Goal: Task Accomplishment & Management: Manage account settings

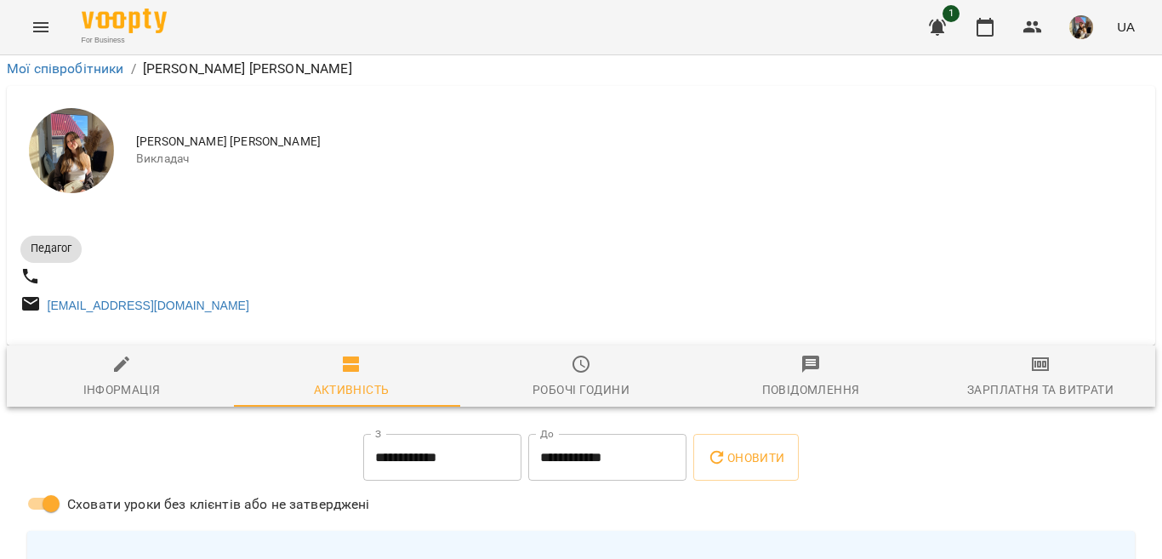
scroll to position [595, 0]
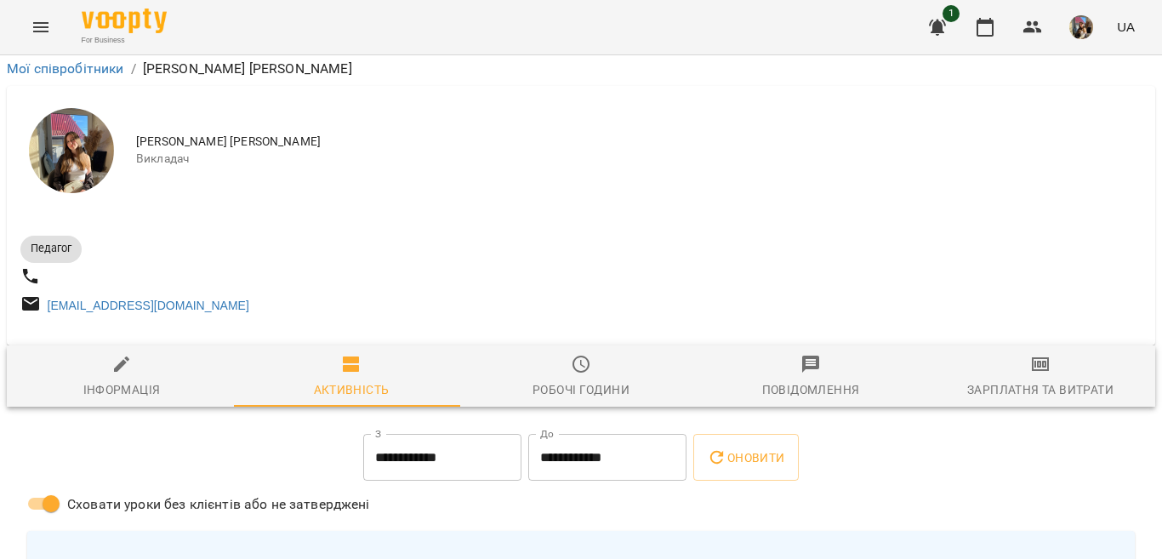
click at [600, 354] on span "Робочі години" at bounding box center [580, 377] width 209 height 46
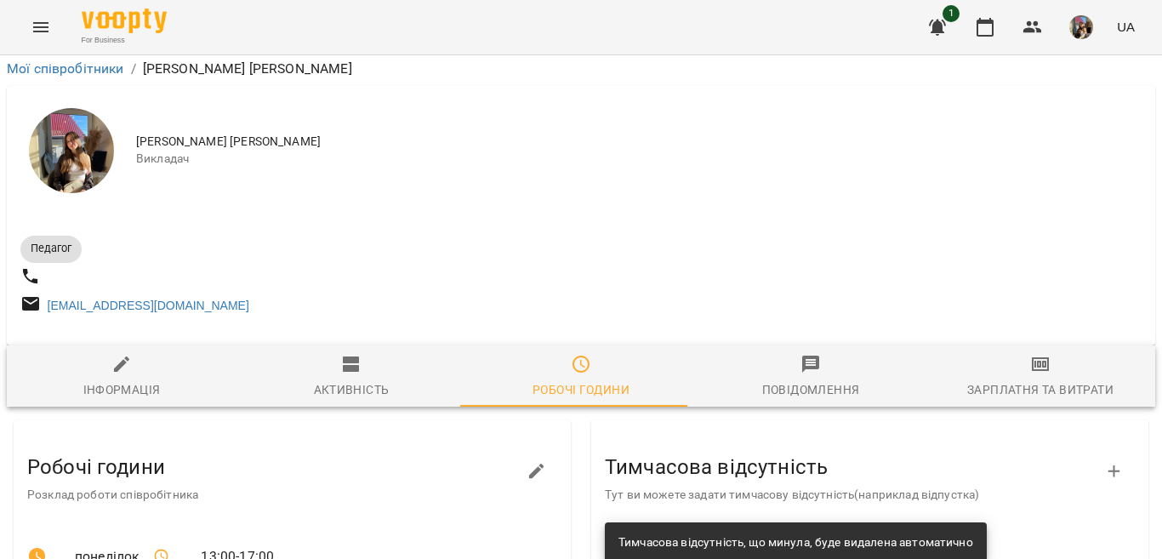
scroll to position [230, 0]
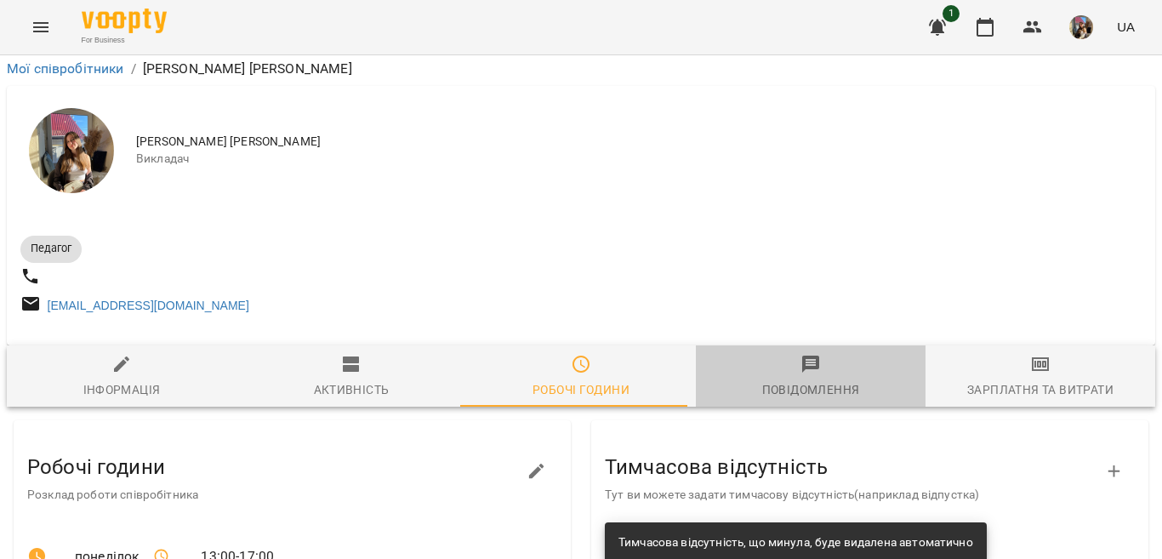
click at [818, 354] on span "Повідомлення" at bounding box center [810, 377] width 209 height 46
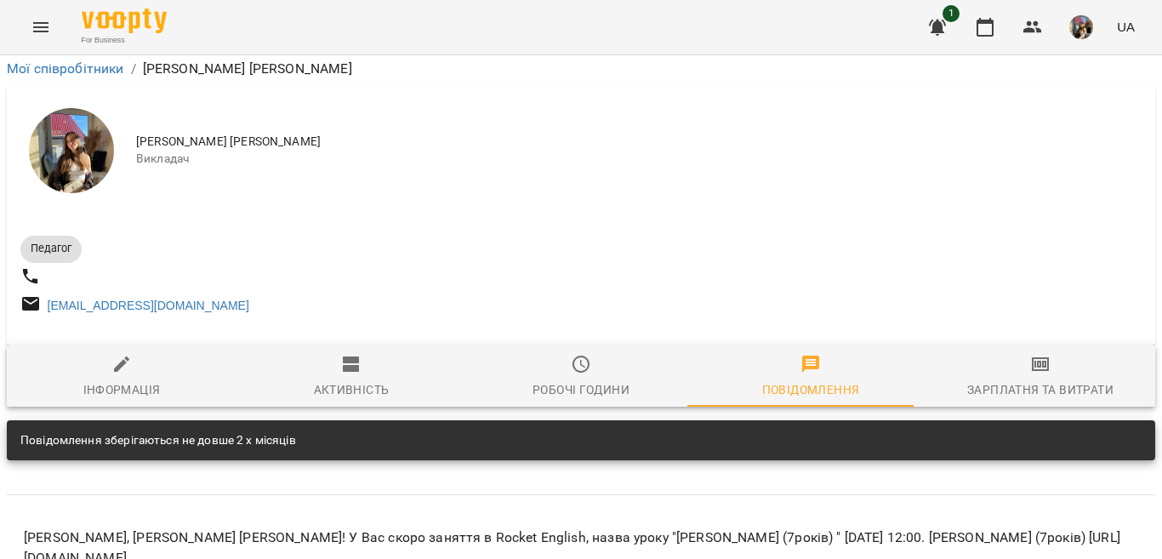
click at [1045, 354] on span "Зарплатня та Витрати" at bounding box center [1039, 377] width 209 height 46
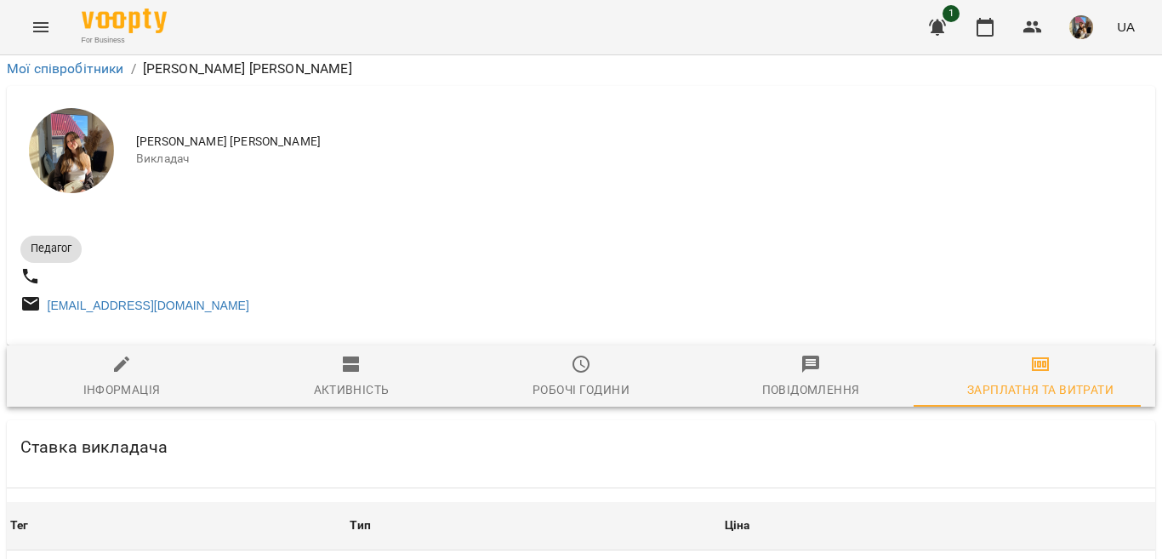
scroll to position [63, 0]
click at [132, 379] on div "Інформація" at bounding box center [121, 389] width 77 height 20
select select "**"
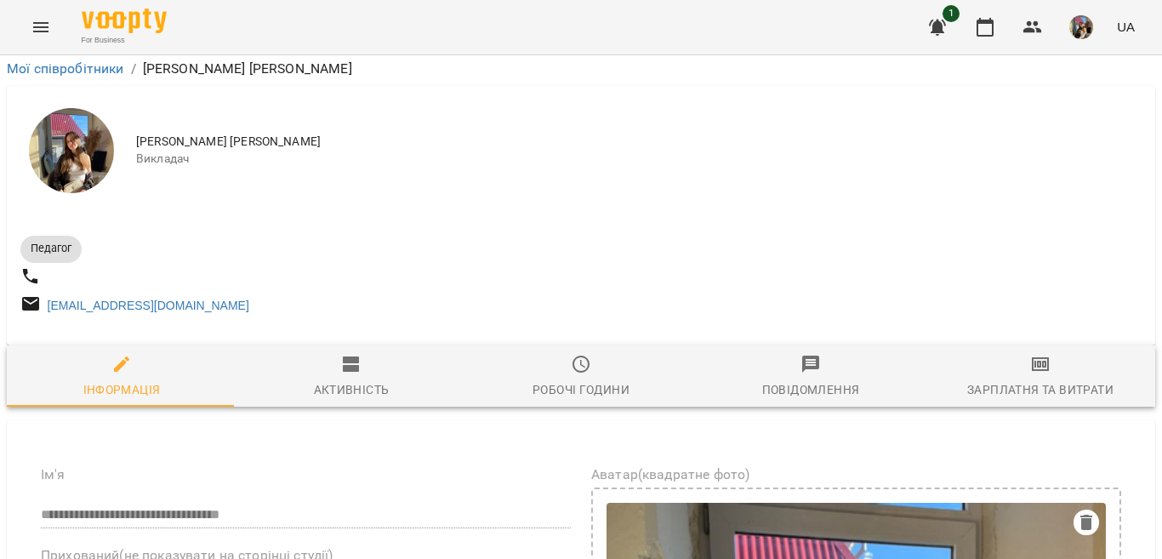
scroll to position [20, 0]
click at [985, 27] on icon "button" at bounding box center [985, 27] width 20 height 20
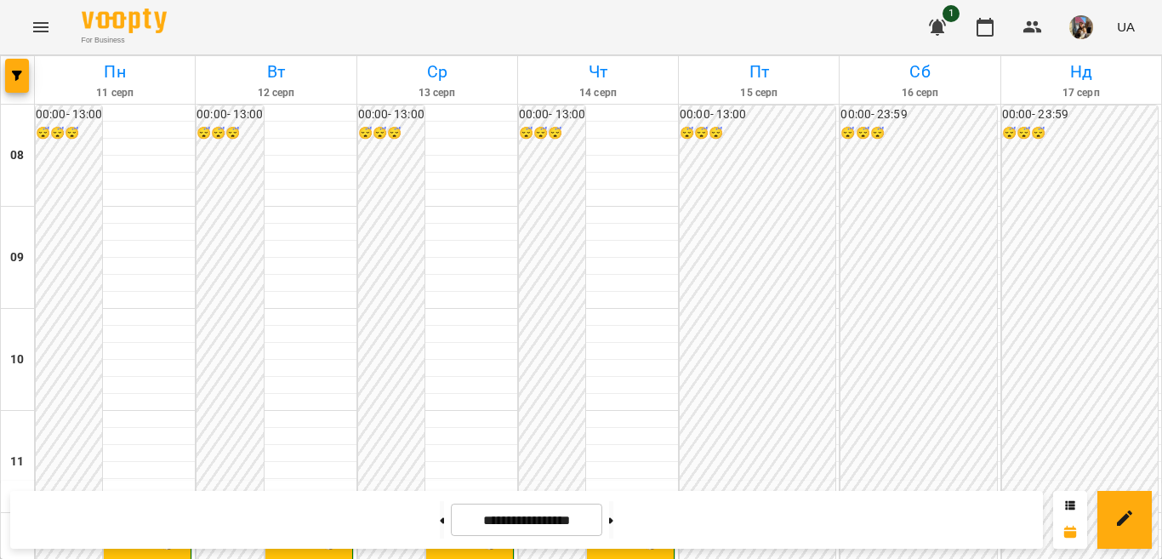
scroll to position [340, 0]
click at [617, 517] on div "12:00" at bounding box center [609, 536] width 31 height 39
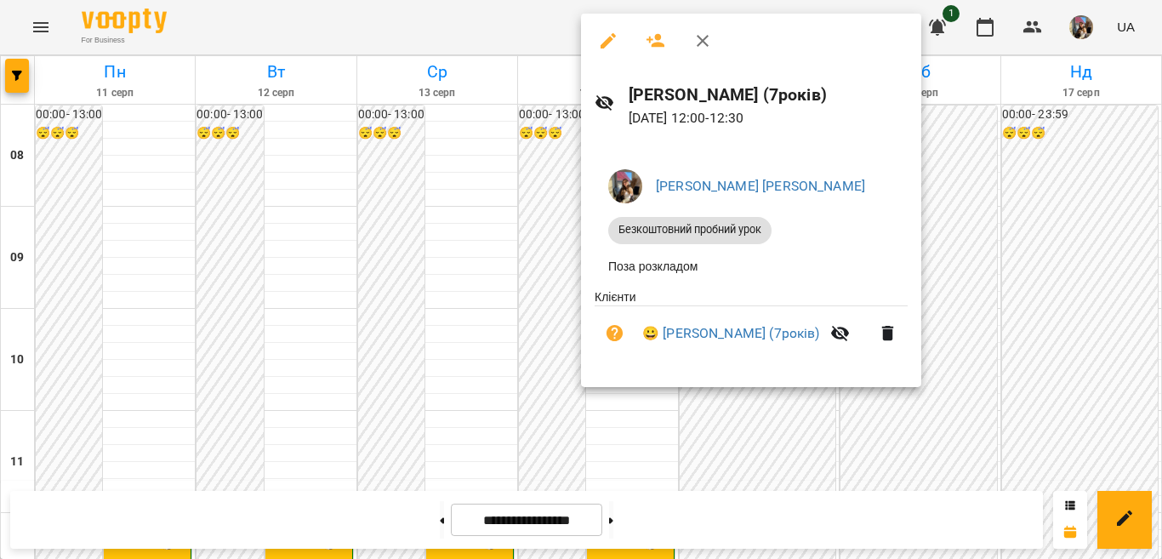
click at [567, 249] on div at bounding box center [581, 279] width 1162 height 559
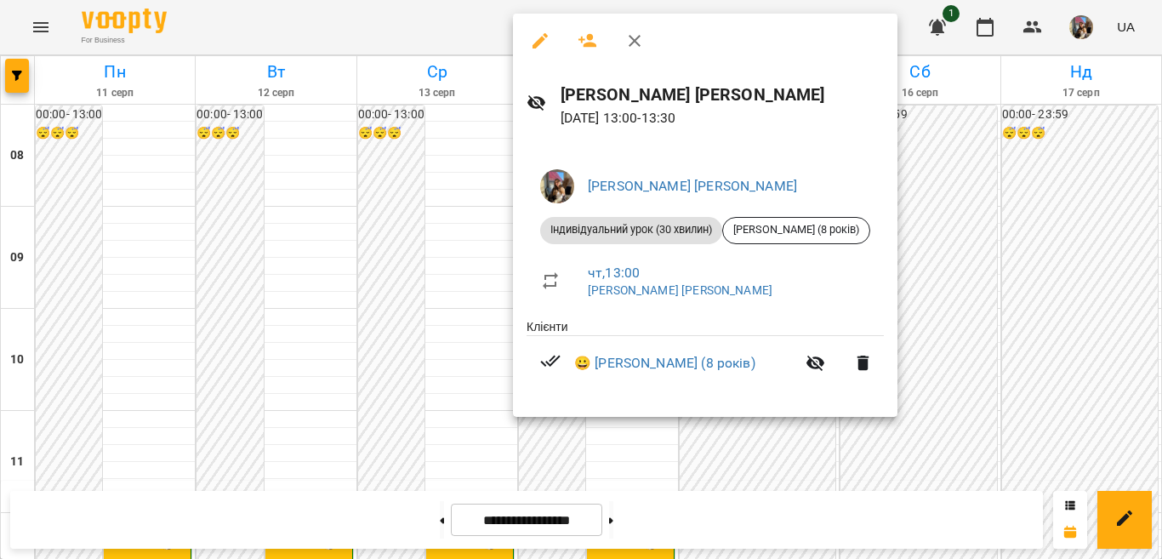
click at [471, 244] on div at bounding box center [581, 279] width 1162 height 559
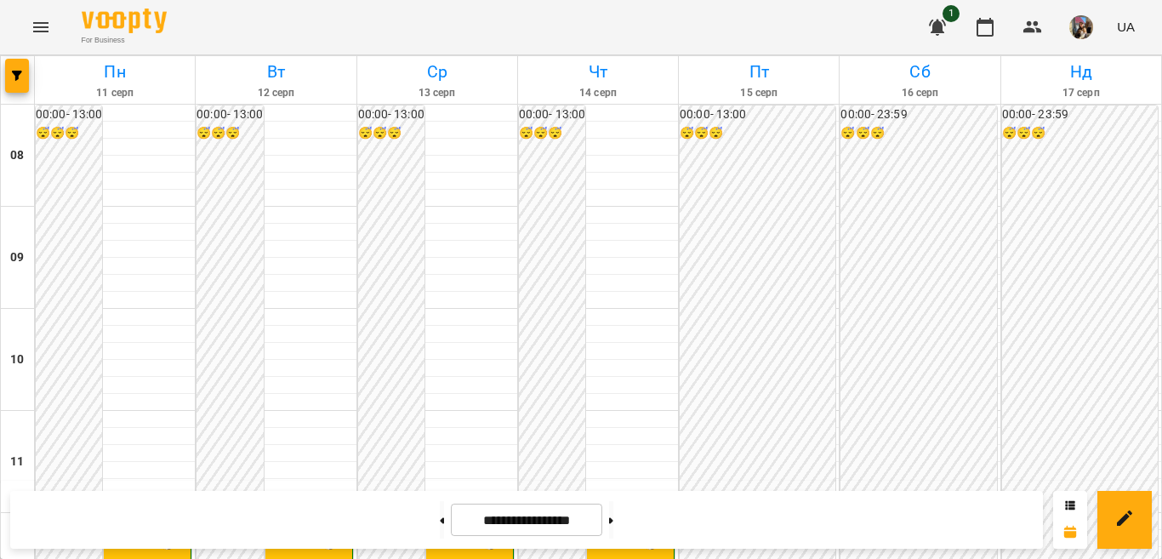
scroll to position [425, 0]
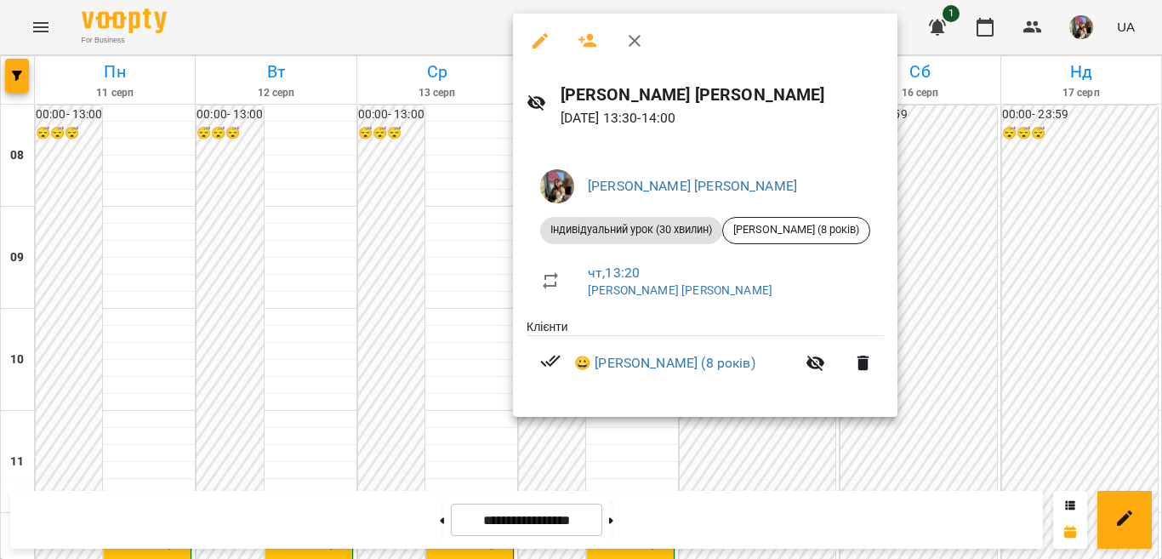
click at [947, 284] on div at bounding box center [581, 279] width 1162 height 559
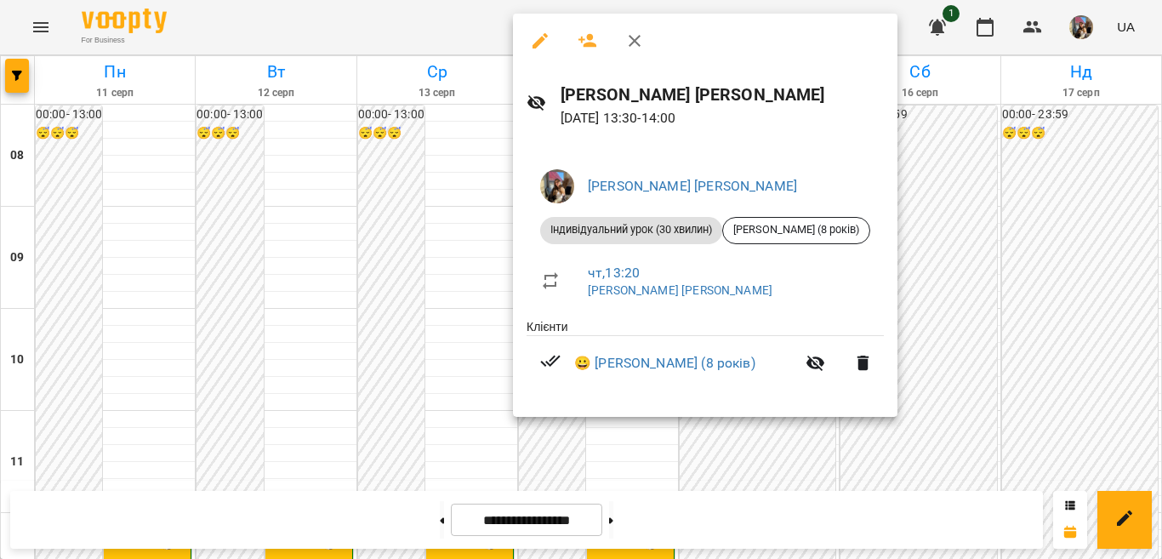
click at [952, 295] on div at bounding box center [581, 279] width 1162 height 559
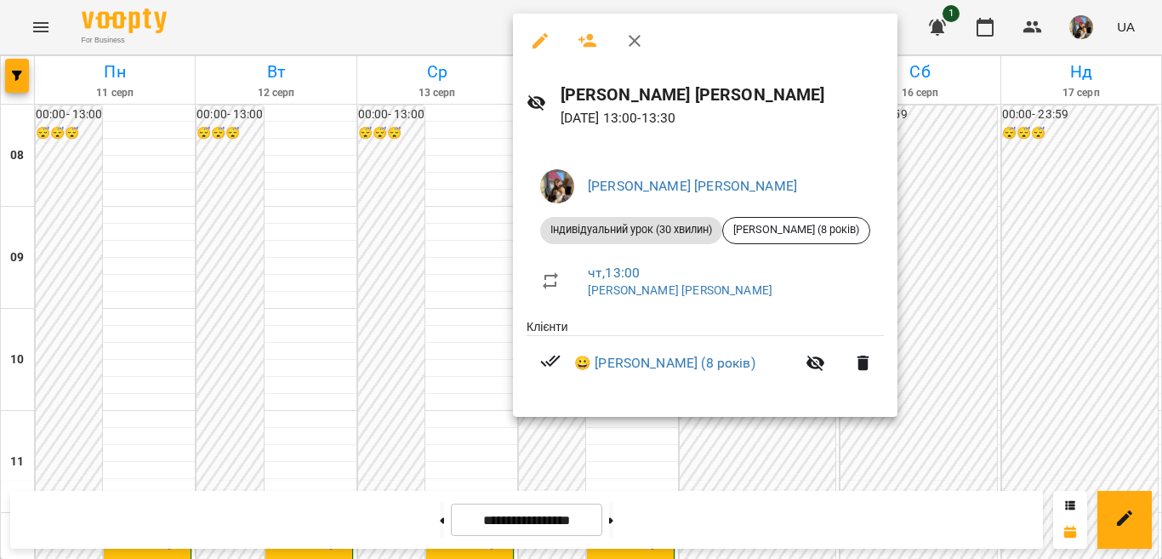
click at [1023, 292] on div at bounding box center [581, 279] width 1162 height 559
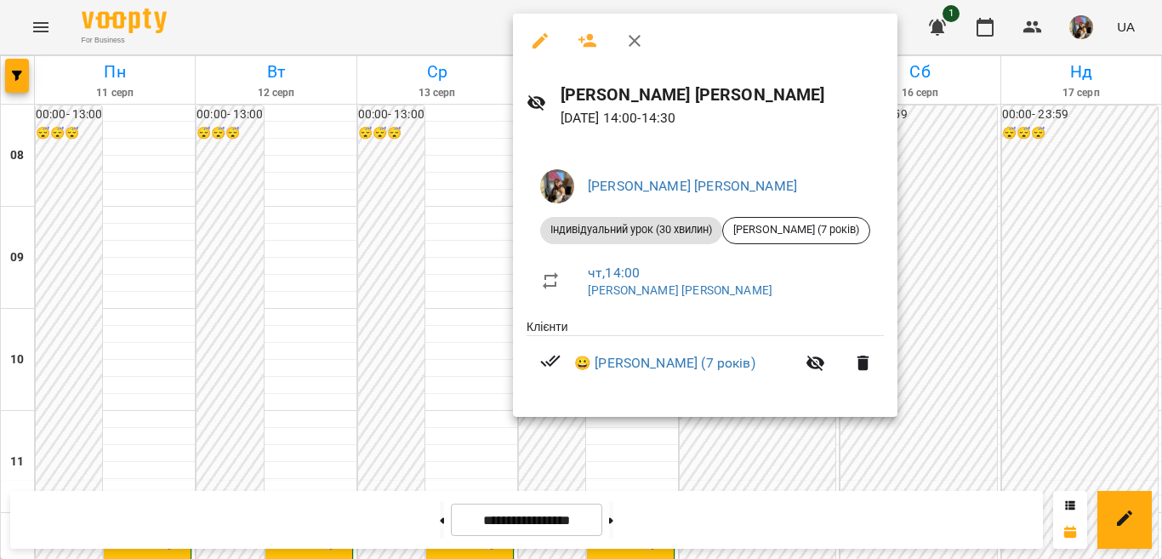
click at [930, 281] on div at bounding box center [581, 279] width 1162 height 559
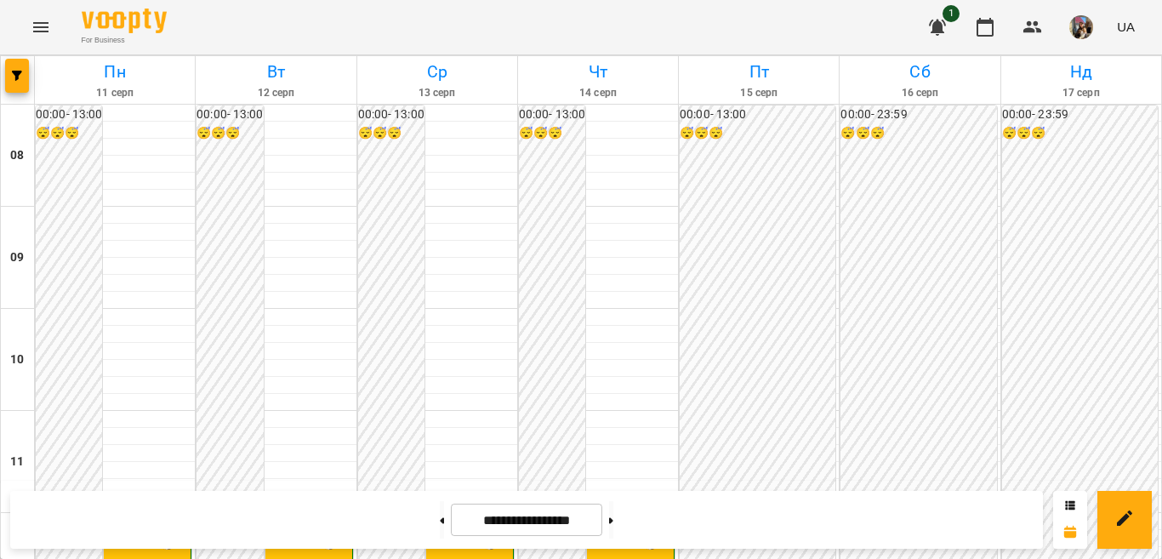
scroll to position [510, 0]
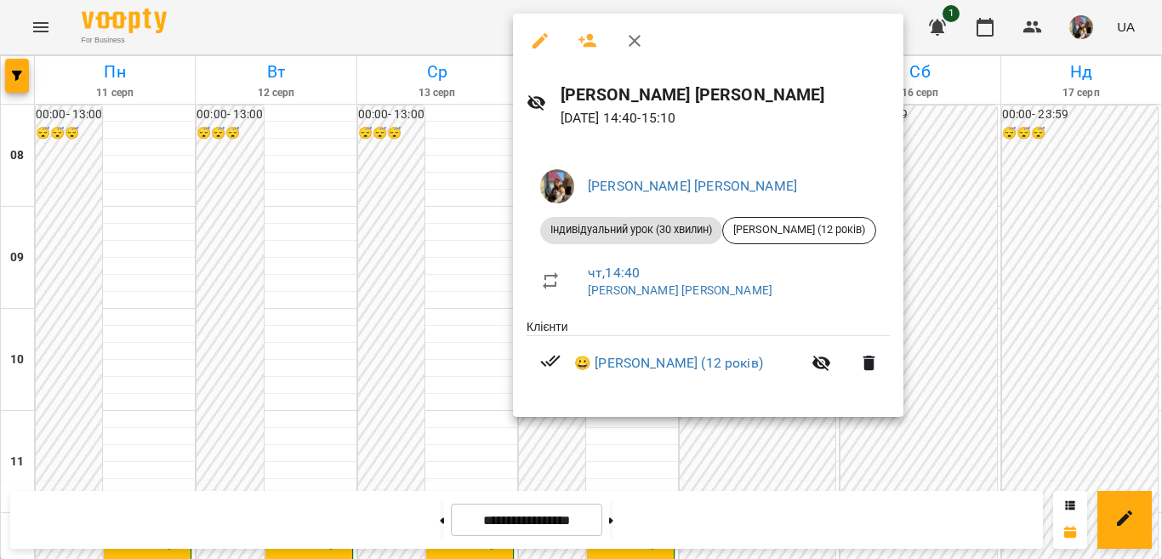
click at [768, 454] on div at bounding box center [581, 279] width 1162 height 559
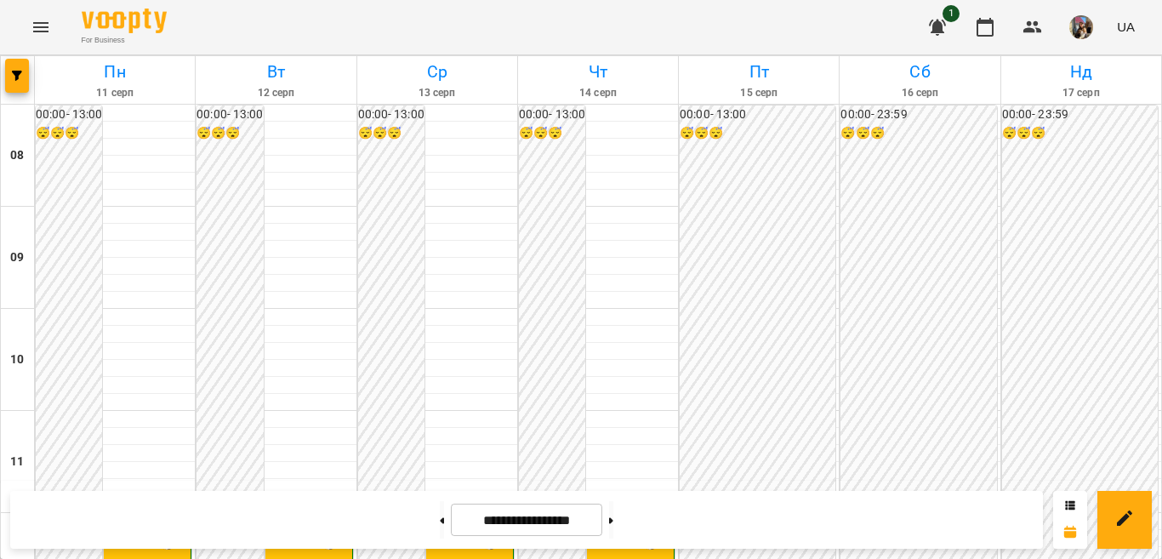
scroll to position [680, 0]
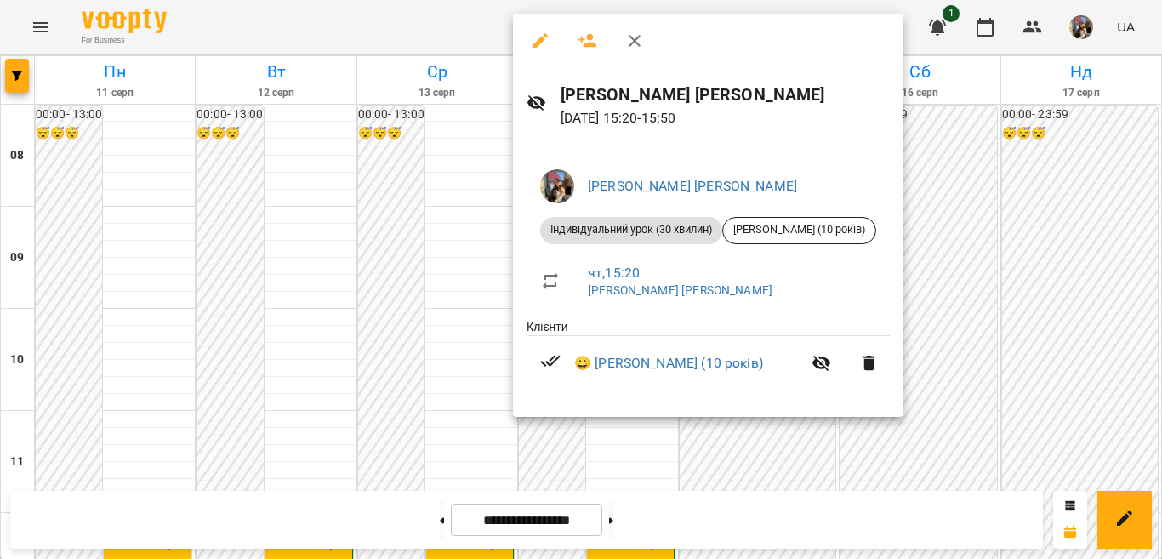
click at [441, 279] on div at bounding box center [581, 279] width 1162 height 559
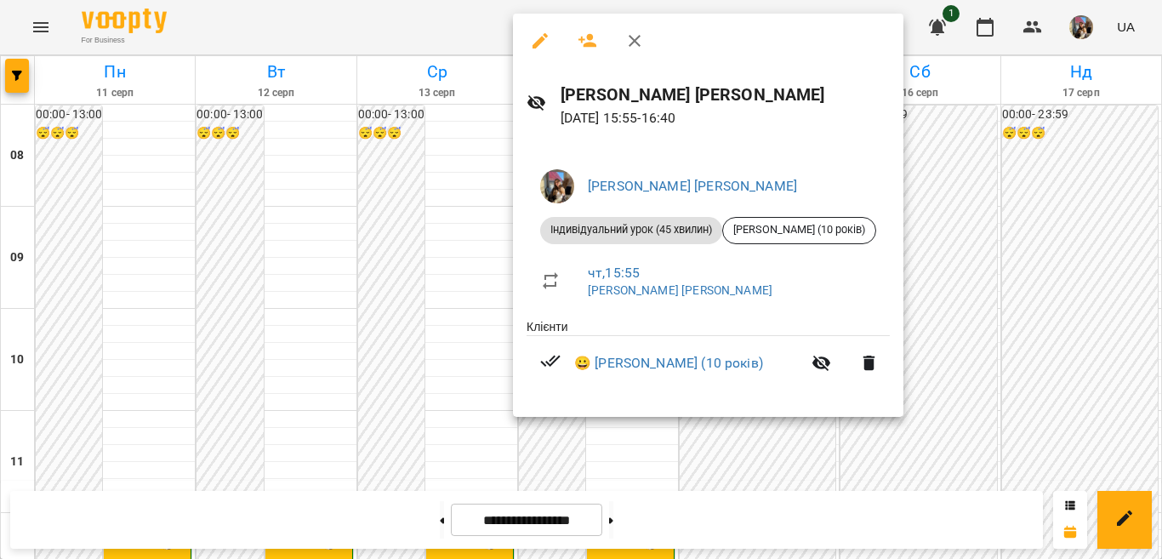
click at [472, 372] on div at bounding box center [581, 279] width 1162 height 559
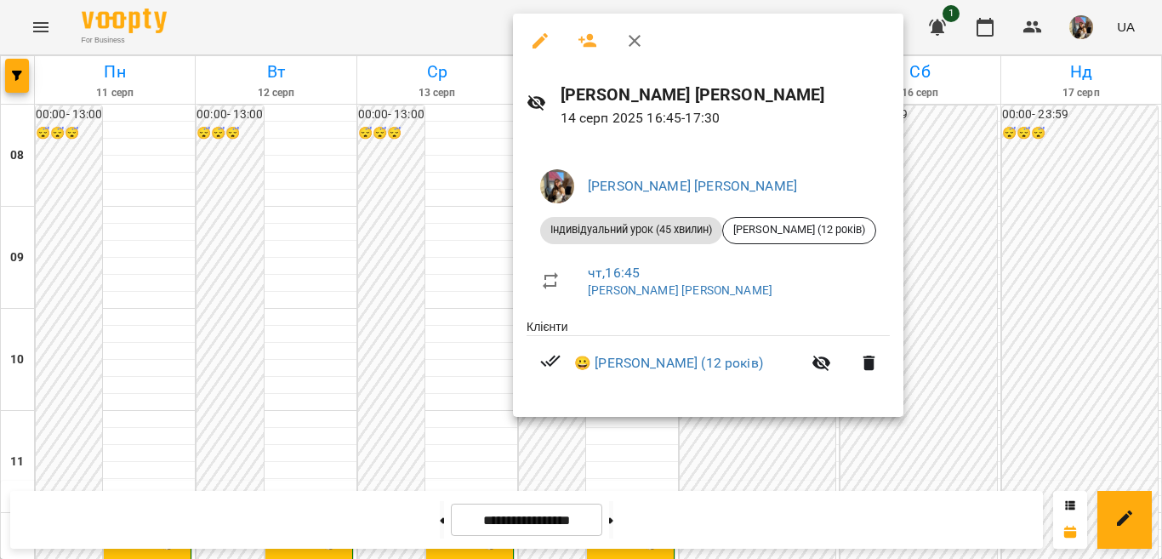
click at [790, 517] on div at bounding box center [581, 279] width 1162 height 559
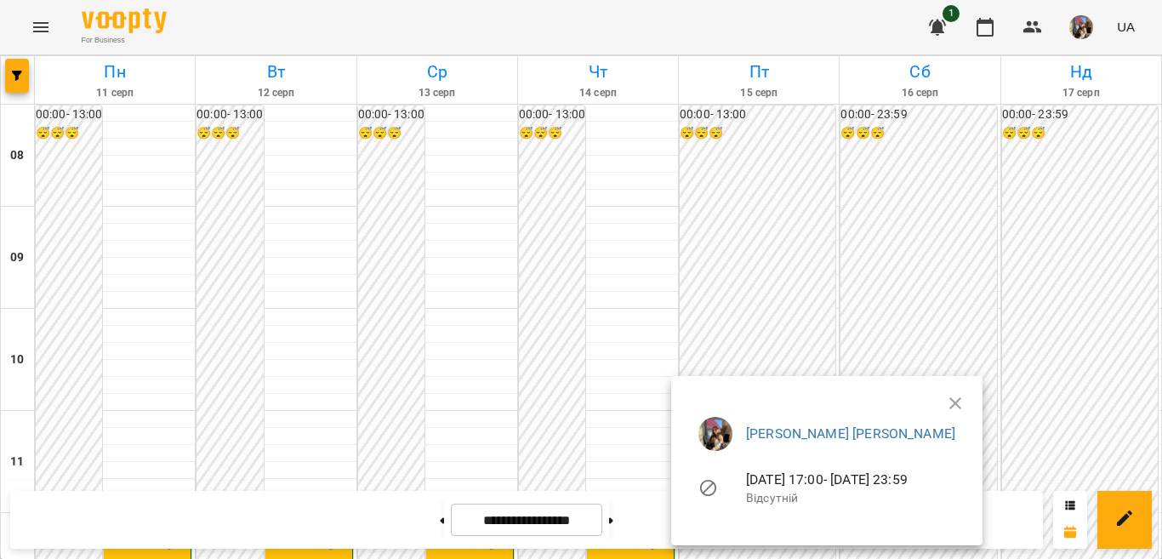
click at [969, 405] on ul "Ксьоншкевич Анастасія Олександрівна 15-08-2025 17:00 - 15-08-2025 23:59 Відсутн…" at bounding box center [827, 464] width 284 height 122
click at [969, 404] on ul "Ксьоншкевич Анастасія Олександрівна 15-08-2025 17:00 - 15-08-2025 23:59 Відсутн…" at bounding box center [827, 464] width 284 height 122
click at [965, 401] on icon "button" at bounding box center [955, 403] width 20 height 20
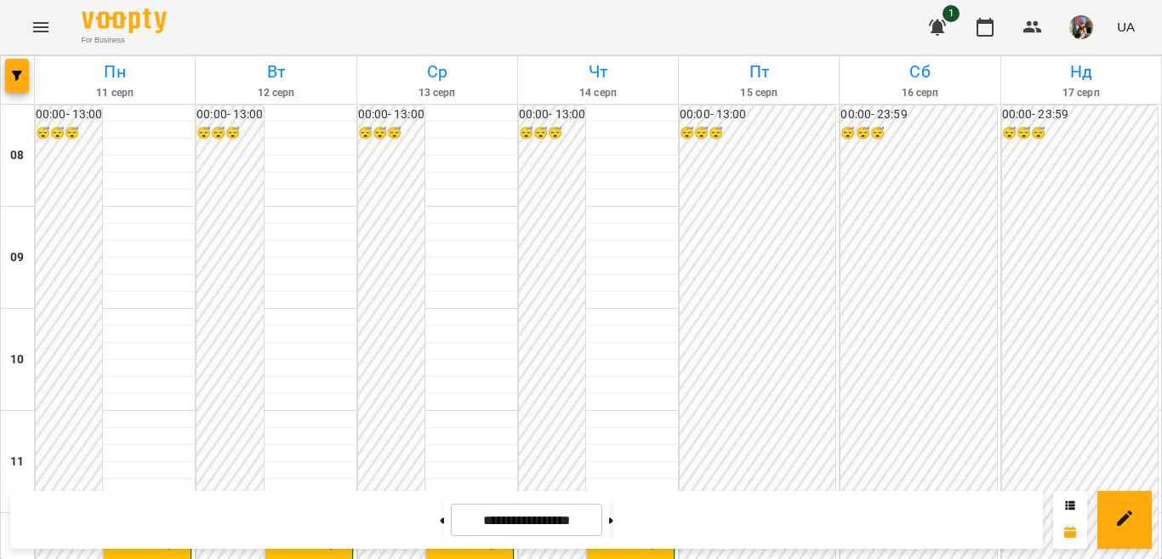
scroll to position [595, 0]
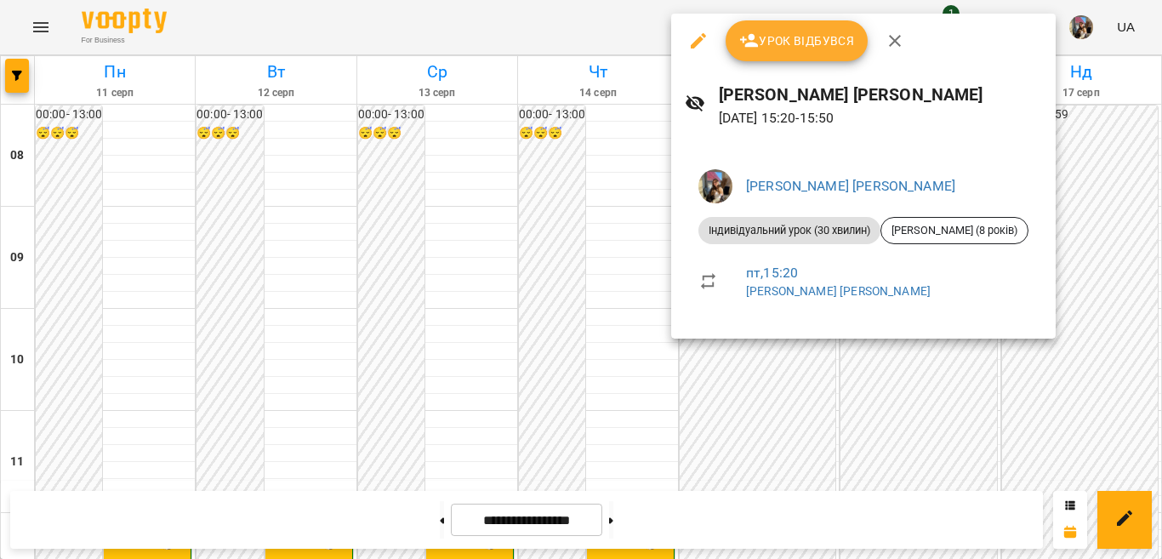
click at [766, 367] on div at bounding box center [581, 279] width 1162 height 559
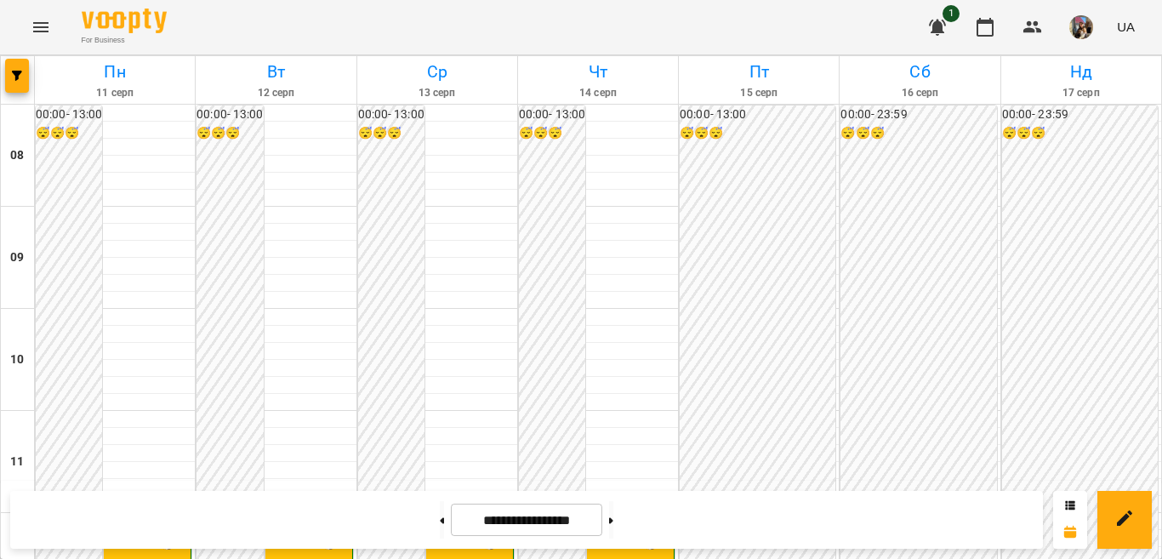
scroll to position [340, 0]
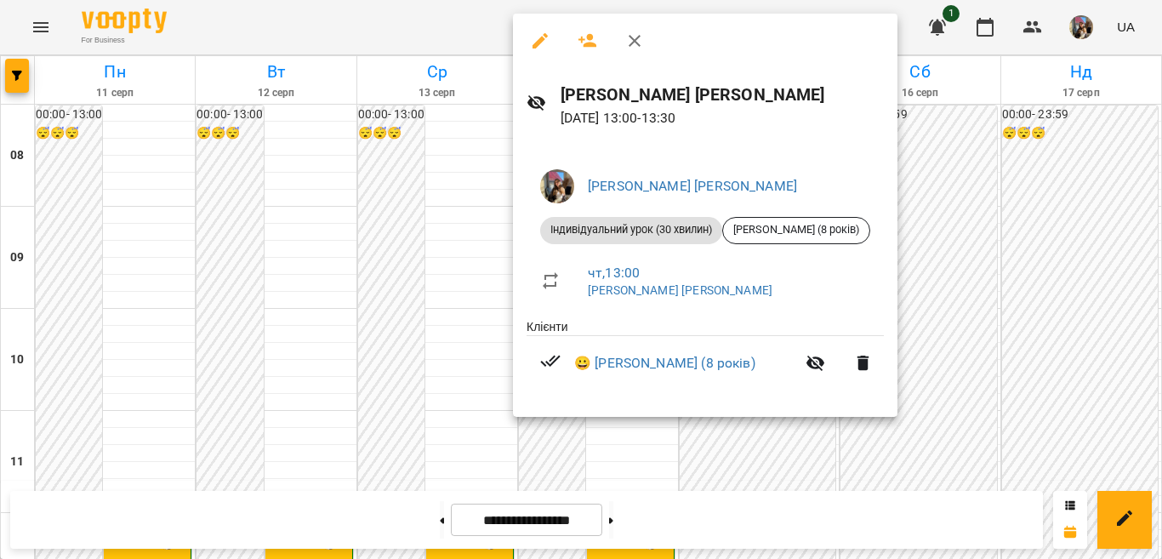
click at [1050, 287] on div at bounding box center [581, 279] width 1162 height 559
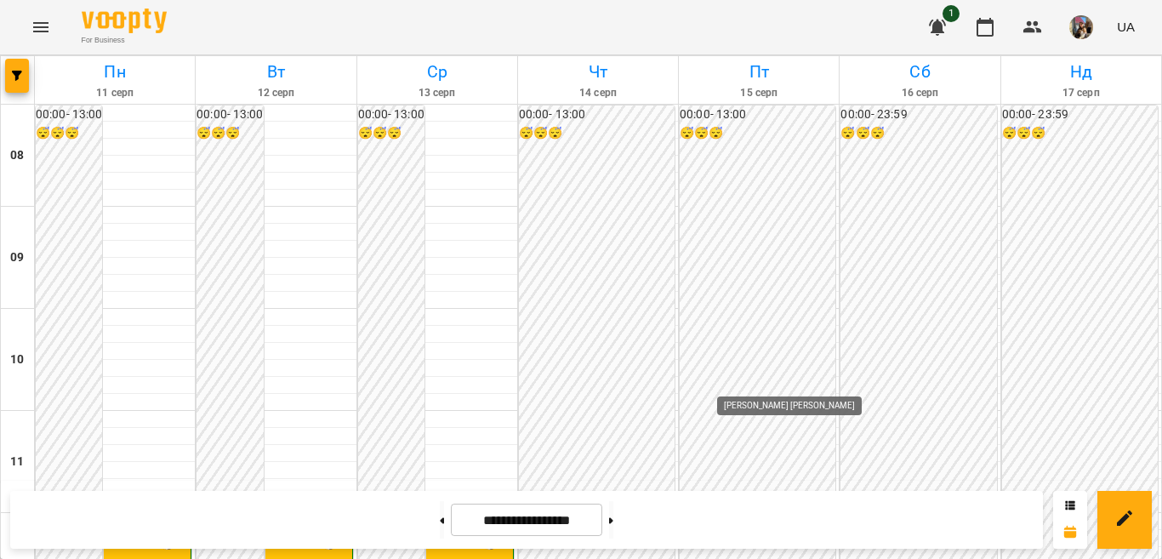
scroll to position [425, 0]
